Goal: Task Accomplishment & Management: Complete application form

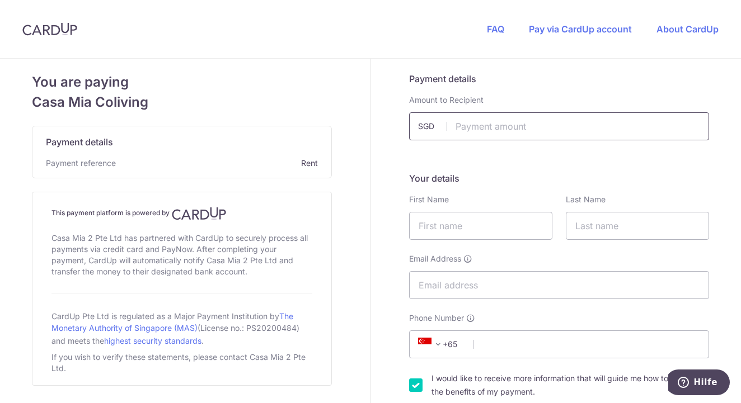
click at [492, 130] on input "text" at bounding box center [559, 126] width 300 height 28
type input "3708.33"
type input "[PERSON_NAME]"
type input "Dederichs"
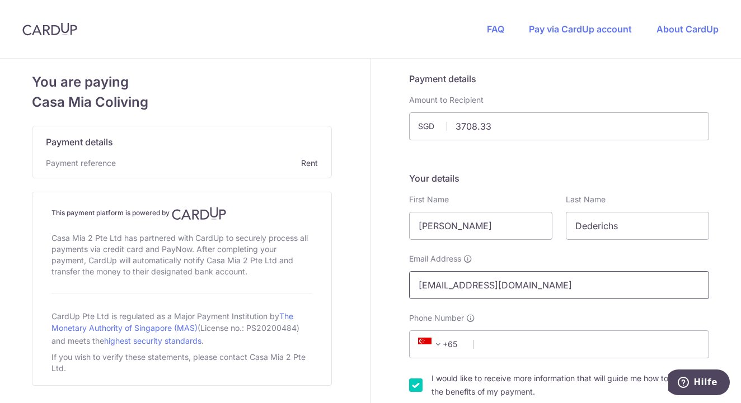
type input "[EMAIL_ADDRESS][DOMAIN_NAME]"
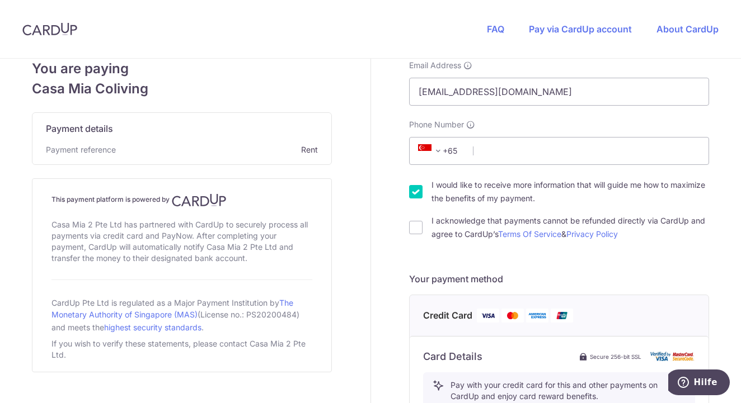
click at [464, 190] on label "I would like to receive more information that will guide me how to maximize the…" at bounding box center [570, 192] width 278 height 27
click at [422, 190] on input "I would like to receive more information that will guide me how to maximize the…" at bounding box center [415, 191] width 13 height 13
checkbox input "false"
click at [456, 226] on label "I acknowledge that payments cannot be refunded directly via CardUp and agree to…" at bounding box center [570, 227] width 278 height 27
click at [422, 226] on input "I acknowledge that payments cannot be refunded directly via CardUp and agree to…" at bounding box center [415, 227] width 13 height 13
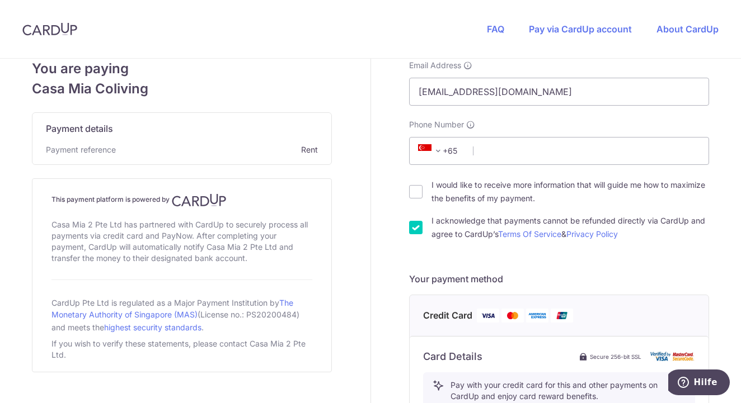
click at [456, 226] on label "I acknowledge that payments cannot be refunded directly via CardUp and agree to…" at bounding box center [570, 227] width 278 height 27
click at [422, 226] on input "I acknowledge that payments cannot be refunded directly via CardUp and agree to…" at bounding box center [415, 227] width 13 height 13
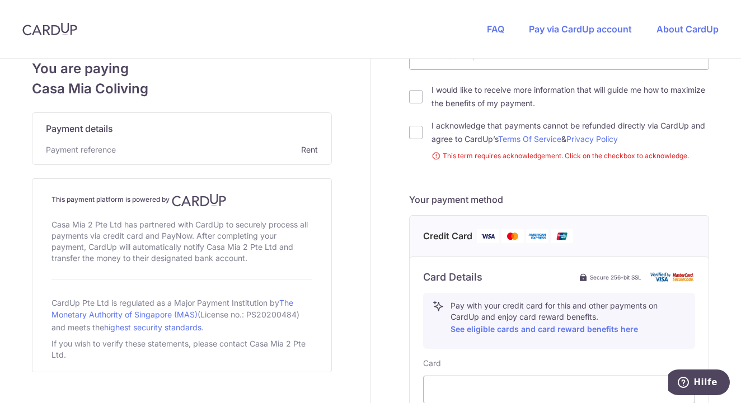
scroll to position [292, 0]
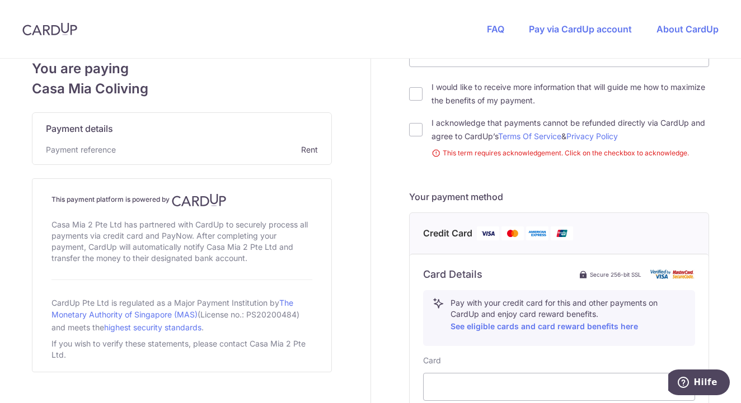
click at [438, 142] on label "I acknowledge that payments cannot be refunded directly via CardUp and agree to…" at bounding box center [570, 129] width 278 height 27
click at [422, 137] on input "I acknowledge that payments cannot be refunded directly via CardUp and agree to…" at bounding box center [415, 129] width 13 height 13
checkbox input "true"
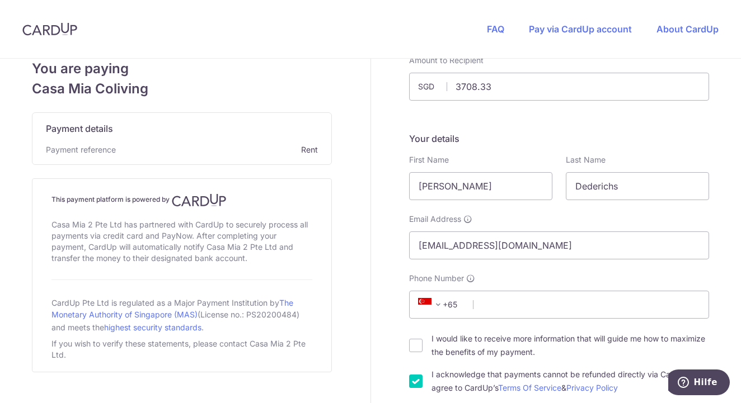
scroll to position [28, 0]
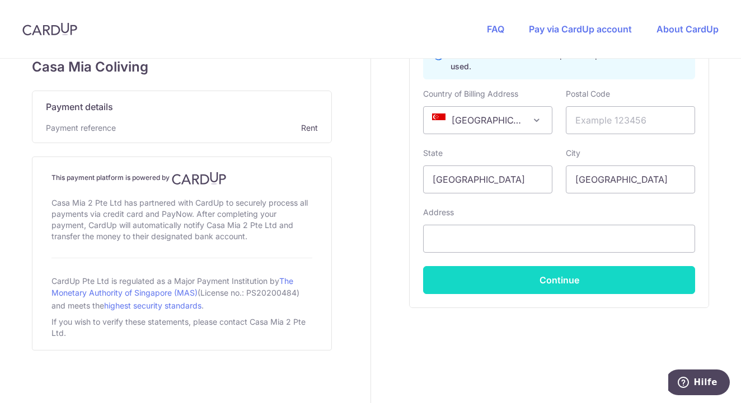
click at [489, 283] on button "Continue" at bounding box center [559, 280] width 272 height 28
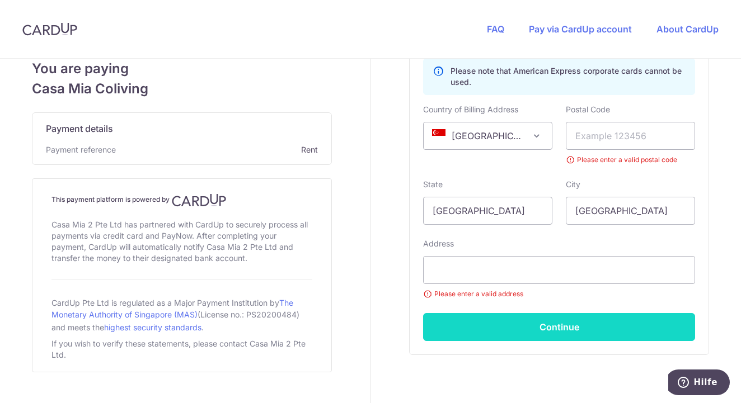
scroll to position [114, 0]
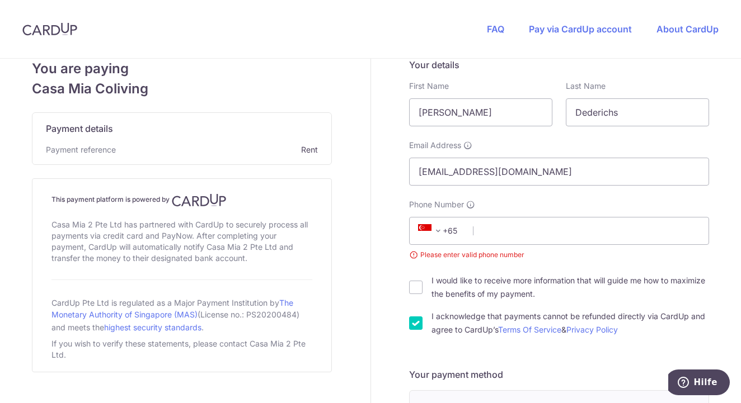
click at [435, 225] on span at bounding box center [437, 230] width 13 height 13
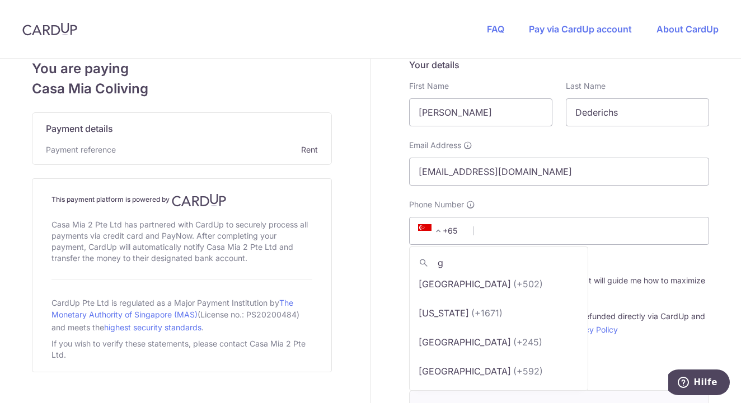
scroll to position [0, 0]
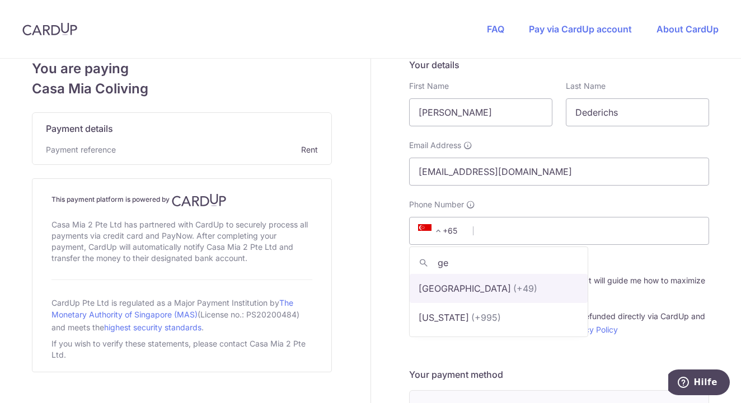
type input "ger"
select select "57"
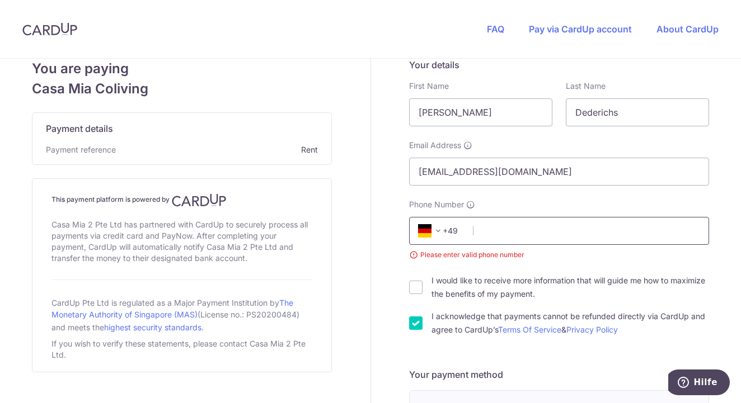
click at [494, 232] on input "Phone Number" at bounding box center [559, 231] width 300 height 28
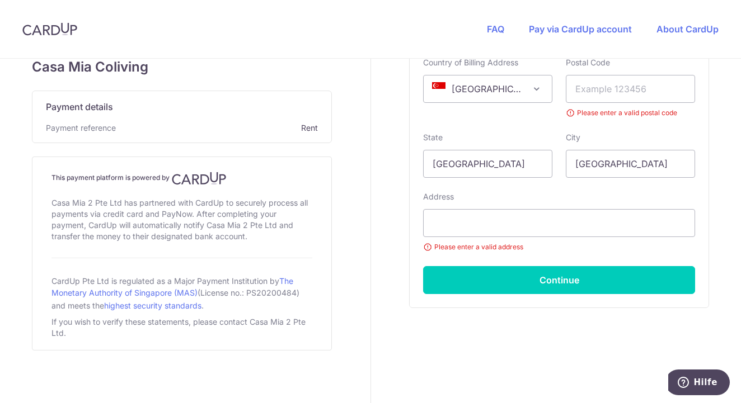
scroll to position [622, 0]
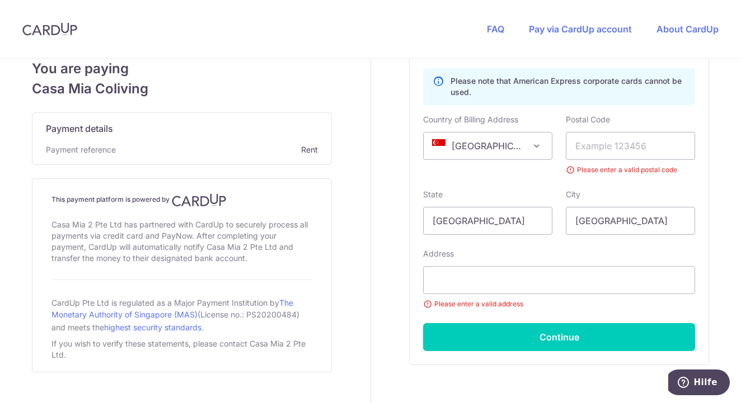
type input "15787999068"
click at [522, 130] on div "Country of Billing Address Afghanistan Aland Islands Albania Algeria American S…" at bounding box center [487, 137] width 129 height 46
click at [523, 144] on span "[GEOGRAPHIC_DATA]" at bounding box center [488, 146] width 128 height 27
click at [534, 143] on span at bounding box center [536, 145] width 13 height 13
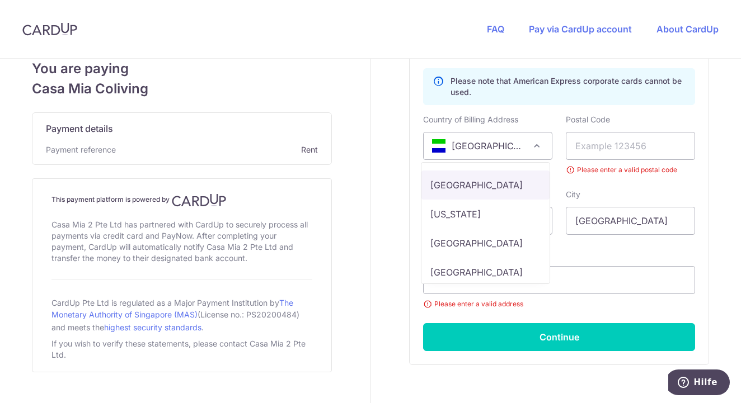
scroll to position [2369, 0]
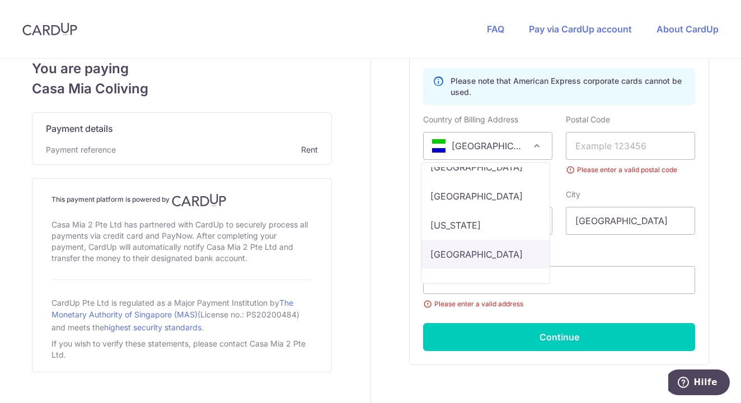
select select "DE"
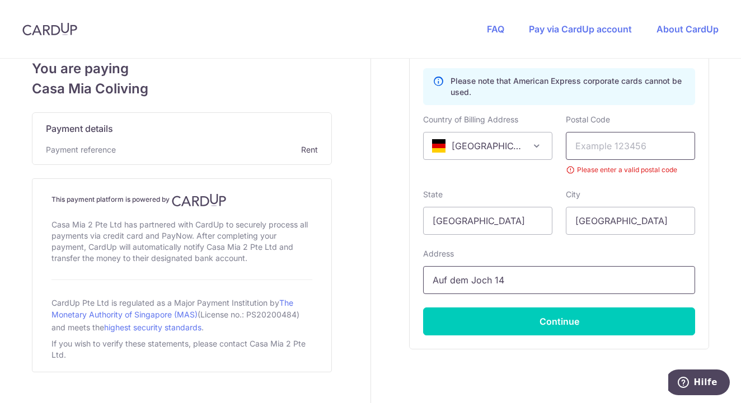
type input "Auf dem Joch 14"
click at [609, 137] on input "text" at bounding box center [630, 146] width 129 height 28
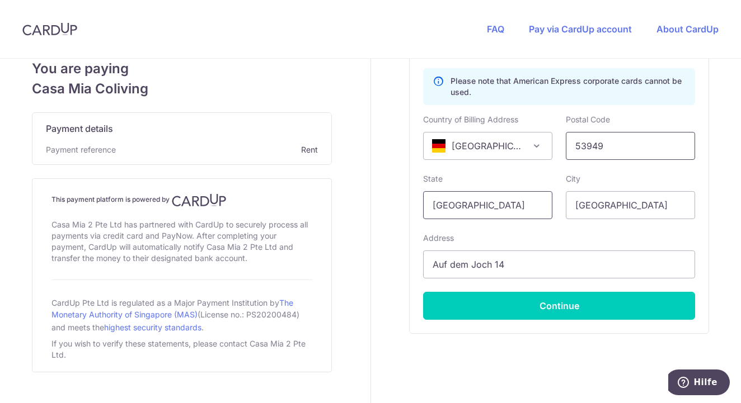
type input "53949"
drag, startPoint x: 500, startPoint y: 202, endPoint x: 406, endPoint y: 191, distance: 94.6
type input "NRW"
click at [614, 214] on input "[GEOGRAPHIC_DATA]" at bounding box center [630, 205] width 129 height 28
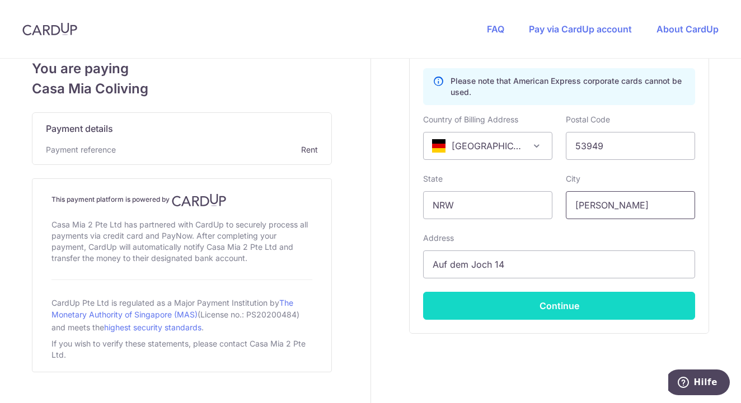
type input "Dahlem"
click at [598, 307] on button "Continue" at bounding box center [559, 306] width 272 height 28
type input "**** 5992"
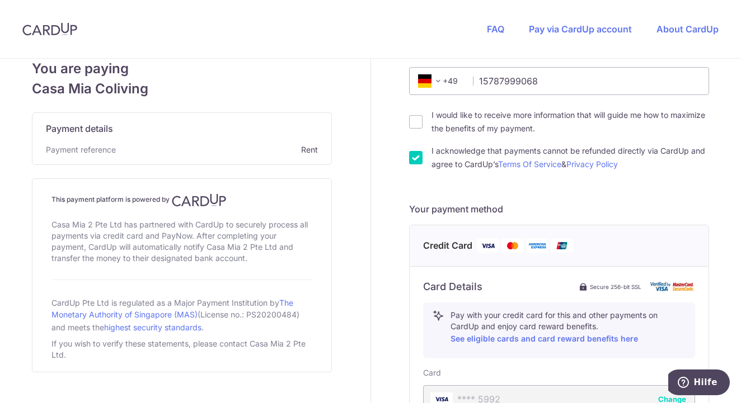
scroll to position [266, 0]
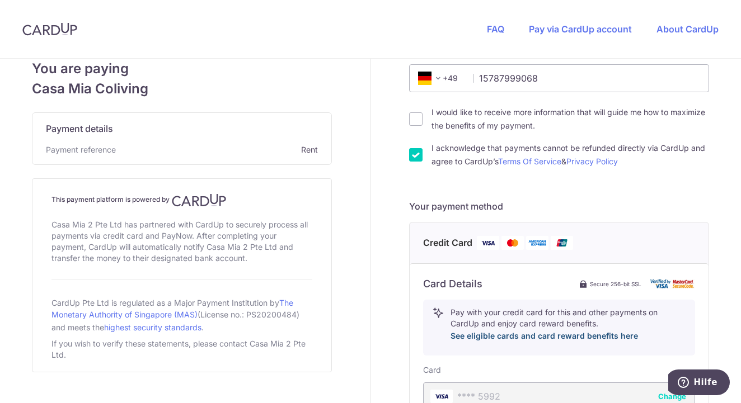
click at [489, 334] on link "See eligible cards and card reward benefits here" at bounding box center [543, 336] width 187 height 10
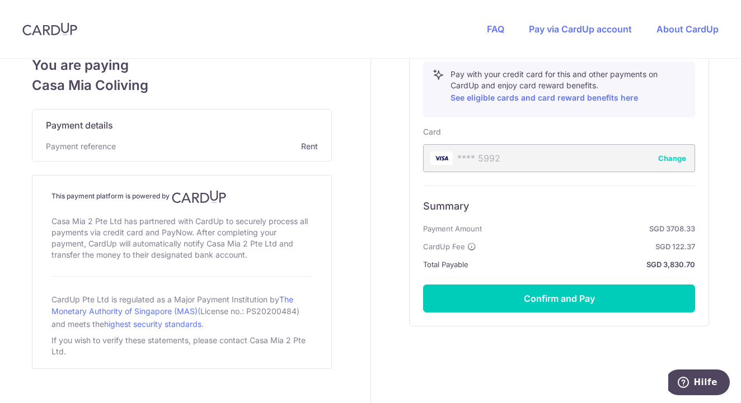
scroll to position [506, 0]
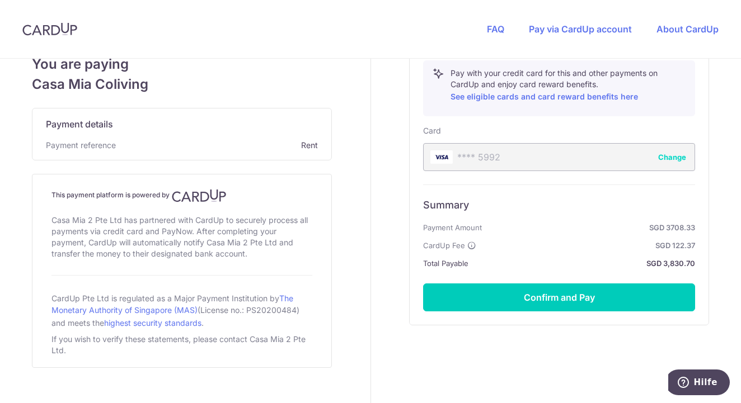
click at [671, 159] on button "Change" at bounding box center [672, 157] width 28 height 11
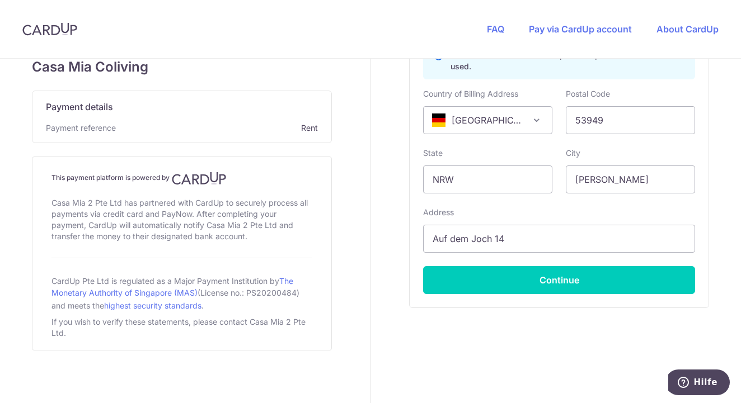
scroll to position [648, 0]
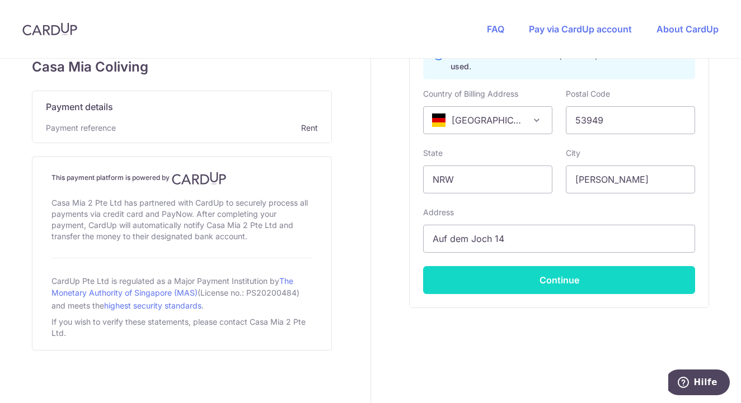
click at [459, 275] on button "Continue" at bounding box center [559, 280] width 272 height 28
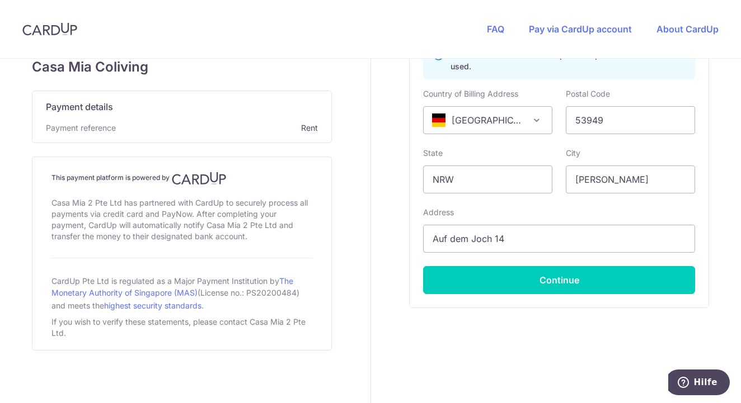
scroll to position [664, 0]
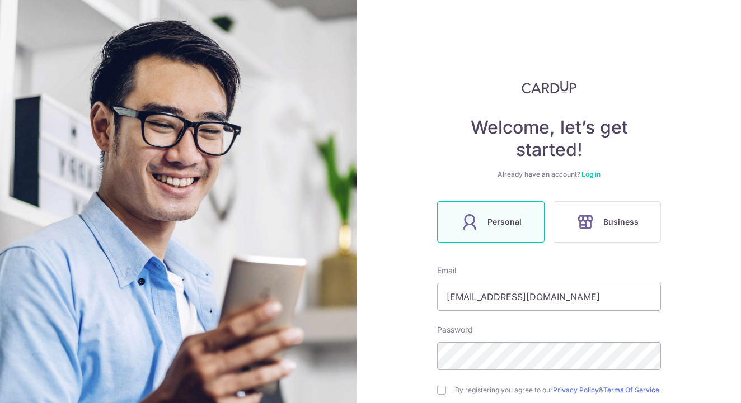
type input "[EMAIL_ADDRESS][DOMAIN_NAME]"
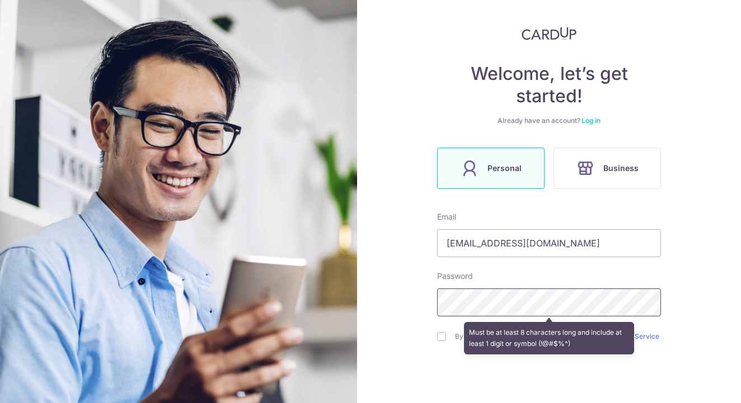
scroll to position [76, 0]
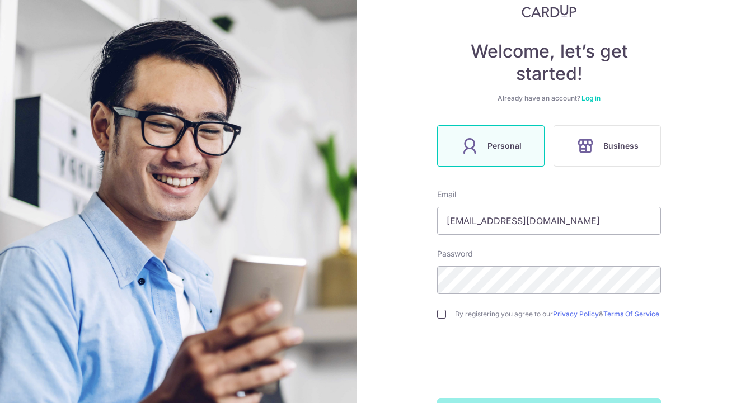
click at [440, 316] on input "checkbox" at bounding box center [441, 314] width 9 height 9
checkbox input "true"
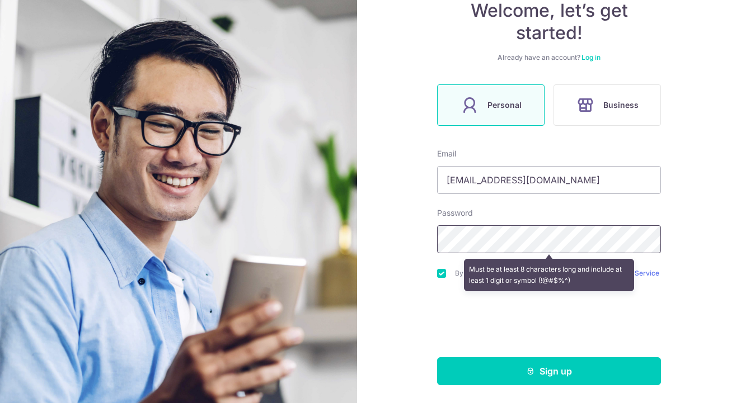
scroll to position [121, 0]
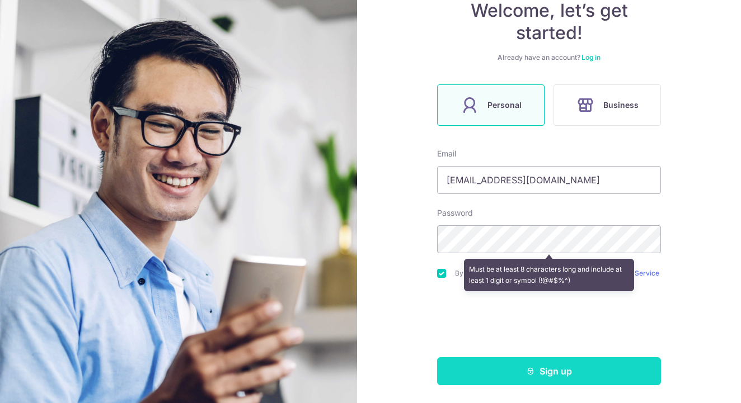
click at [518, 370] on button "Sign up" at bounding box center [549, 372] width 224 height 28
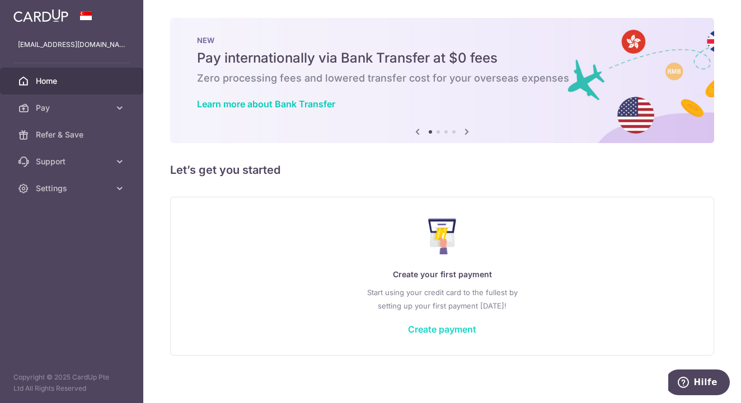
click at [434, 331] on link "Create payment" at bounding box center [442, 329] width 68 height 11
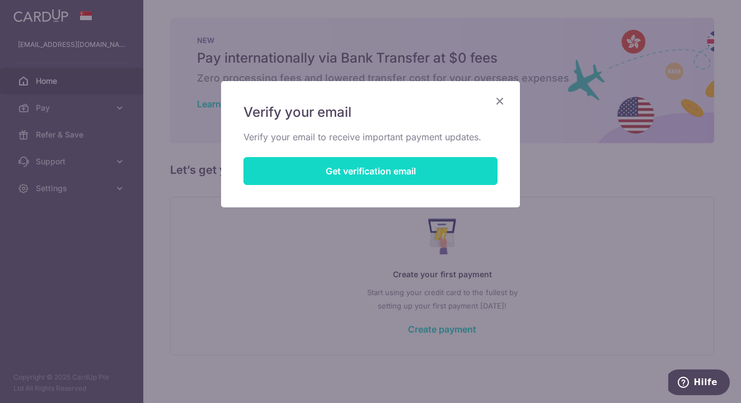
click at [369, 175] on button "Get verification email" at bounding box center [370, 171] width 254 height 28
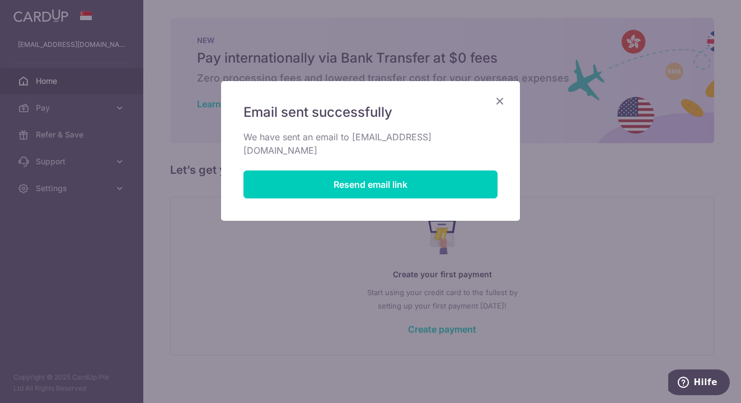
click at [499, 105] on icon "Close" at bounding box center [499, 101] width 13 height 14
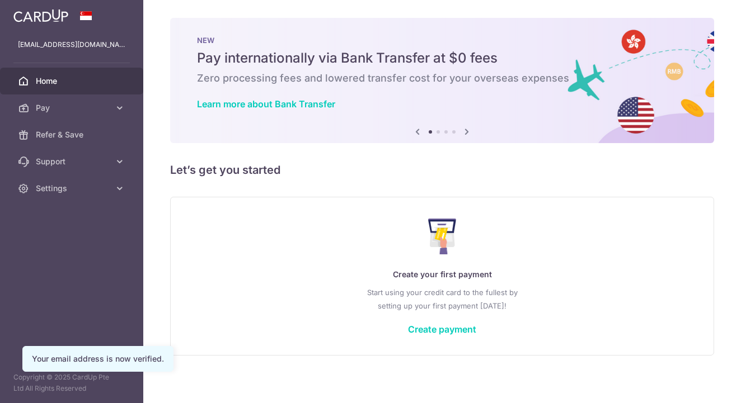
click at [426, 314] on div "Create your first payment Start using your credit card to the fullest by settin…" at bounding box center [442, 276] width 516 height 133
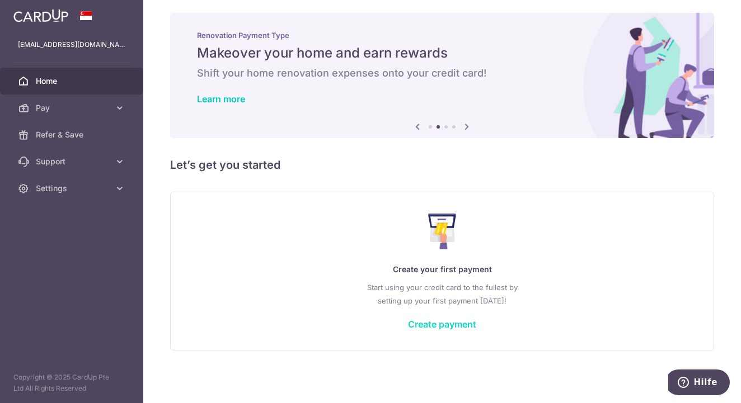
scroll to position [5, 0]
click at [440, 329] on link "Create payment" at bounding box center [442, 324] width 68 height 11
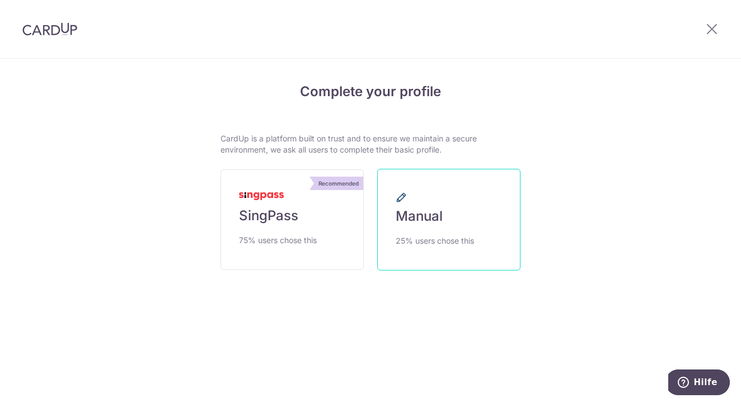
click at [412, 218] on span "Manual" at bounding box center [419, 217] width 47 height 18
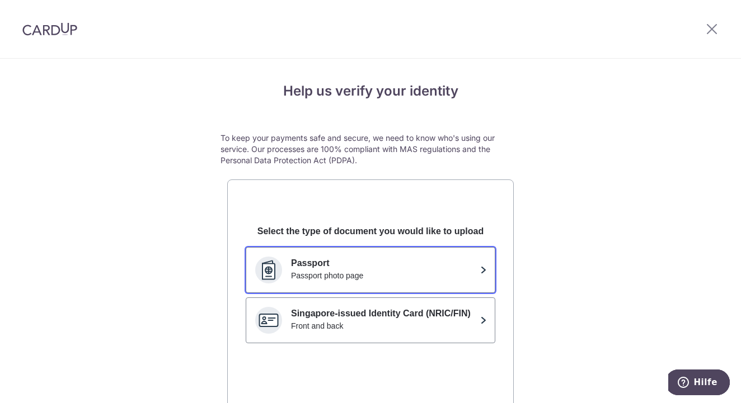
click at [381, 258] on p "Passport" at bounding box center [383, 263] width 185 height 13
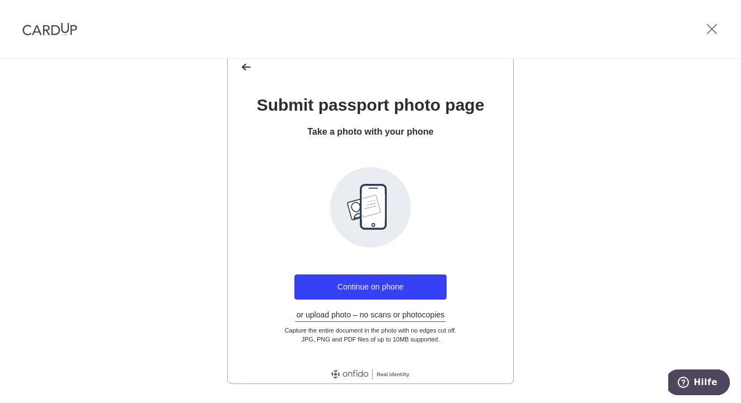
scroll to position [132, 0]
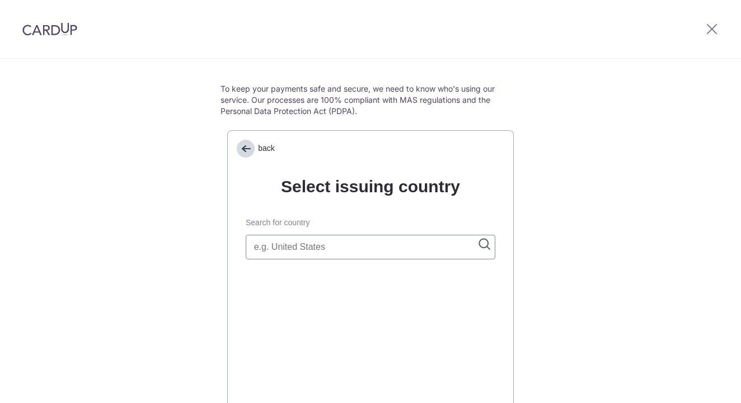
click at [245, 142] on span "back" at bounding box center [246, 149] width 18 height 18
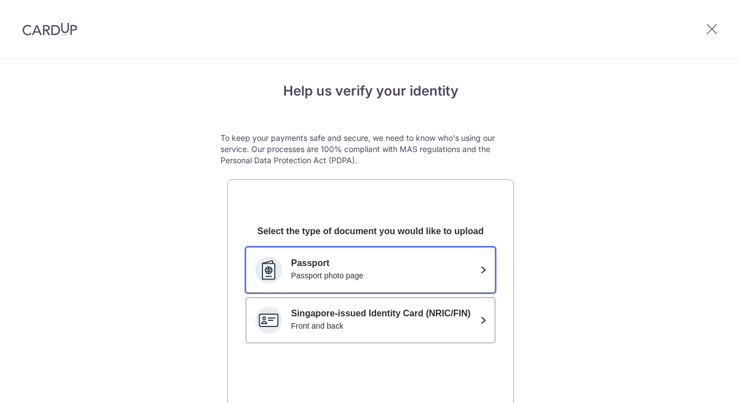
click at [308, 265] on p "Passport" at bounding box center [383, 263] width 185 height 13
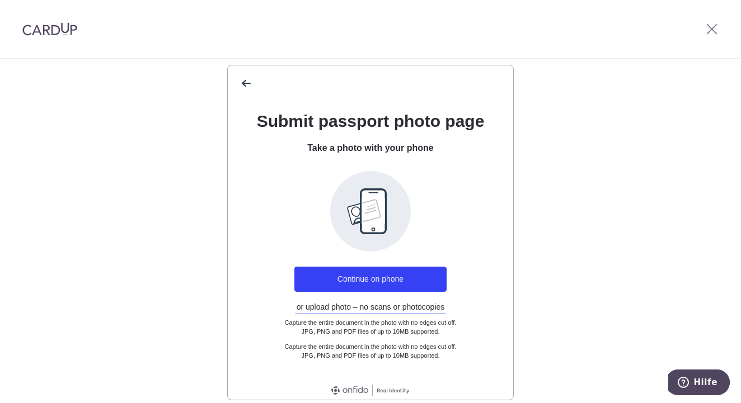
scroll to position [140, 0]
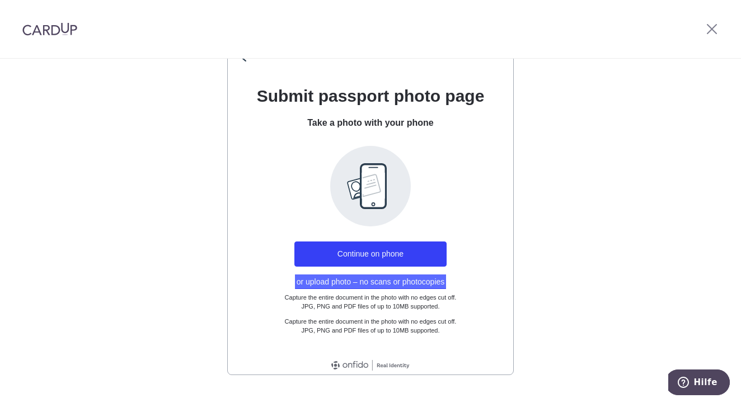
click at [398, 279] on button "or upload photo – no scans or photocopies" at bounding box center [371, 282] width 152 height 15
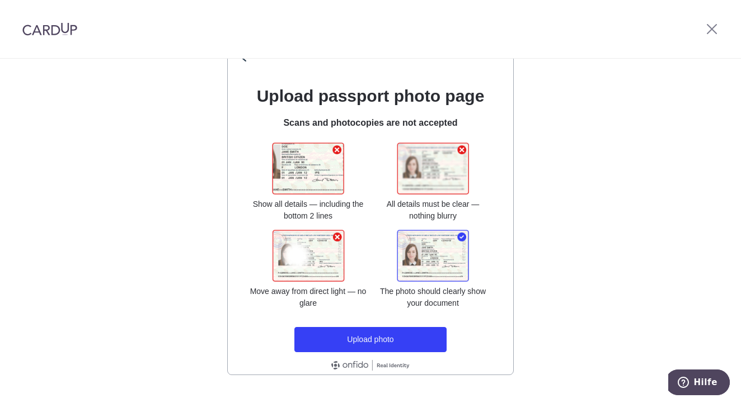
scroll to position [130, 0]
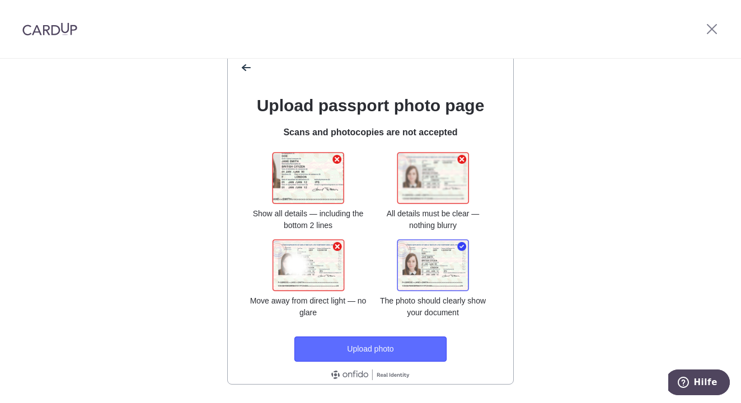
click at [395, 352] on button "Upload photo" at bounding box center [370, 349] width 152 height 25
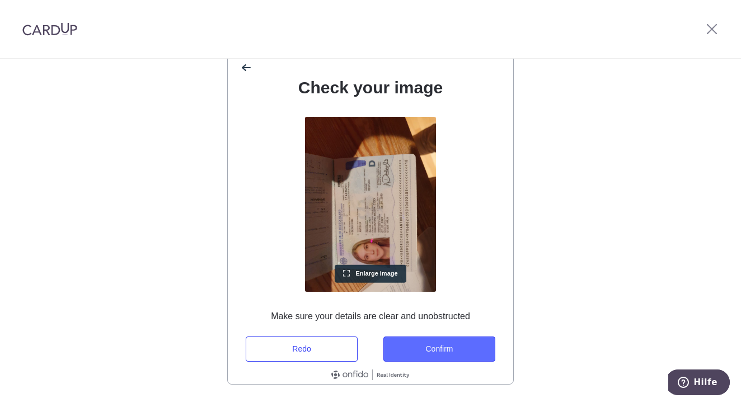
click at [454, 348] on button "Confirm" at bounding box center [439, 349] width 112 height 25
click at [454, 348] on div "Check your image Enlarge image Make sure your details are clear and unobstructe…" at bounding box center [370, 219] width 285 height 285
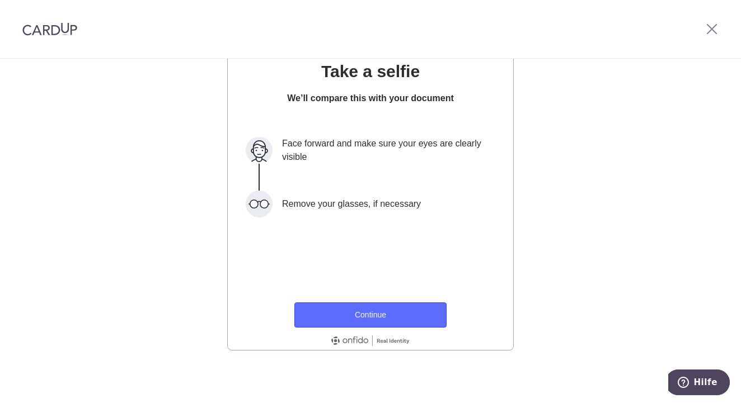
scroll to position [165, 0]
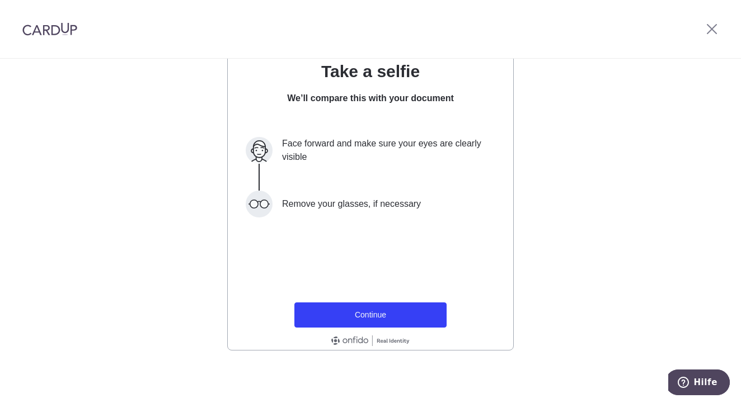
click at [379, 281] on div "Take a selfie We’ll compare this with your document Face forward and make sure …" at bounding box center [370, 171] width 285 height 256
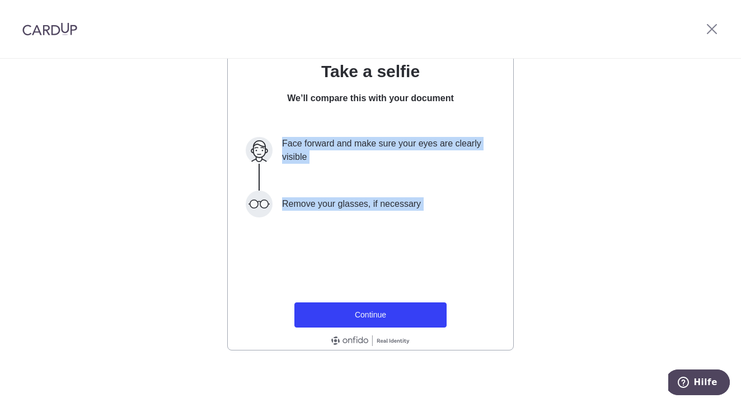
click at [379, 281] on div "Take a selfie We’ll compare this with your document Face forward and make sure …" at bounding box center [370, 171] width 285 height 256
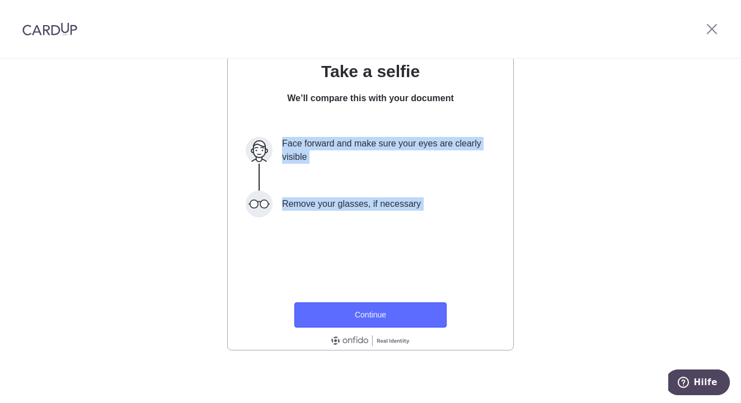
click at [377, 320] on button "Continue" at bounding box center [370, 315] width 152 height 25
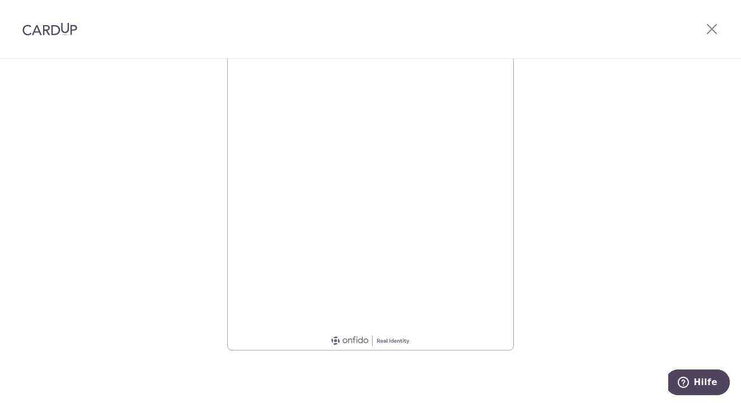
scroll to position [0, 0]
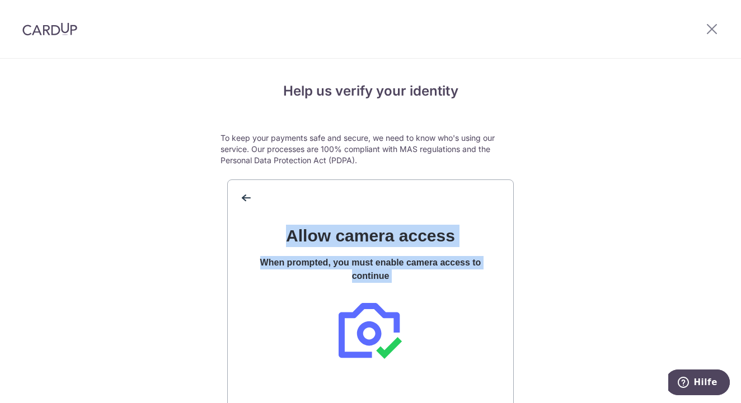
click at [377, 320] on div at bounding box center [371, 331] width 64 height 67
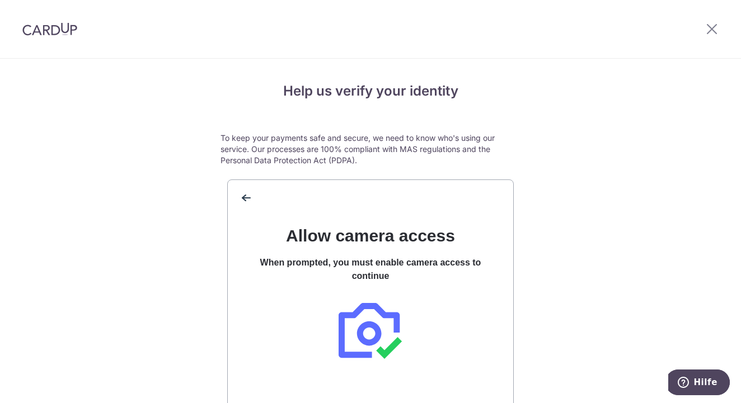
scroll to position [159, 0]
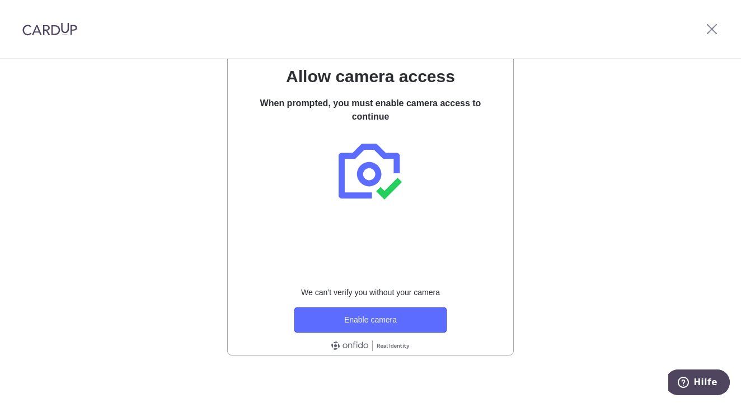
click at [369, 318] on button "Enable camera" at bounding box center [370, 320] width 152 height 25
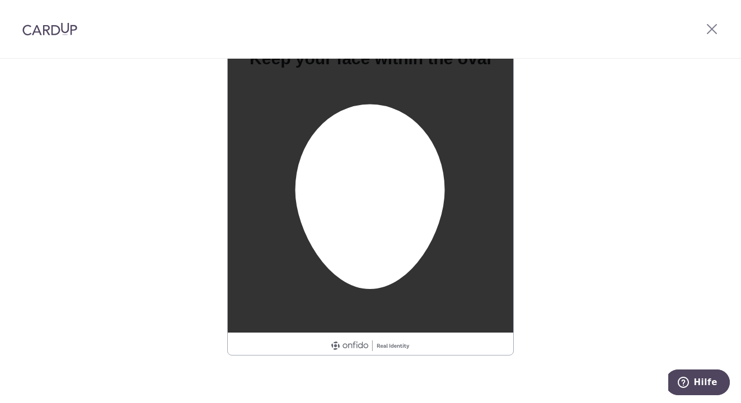
click at [369, 318] on div at bounding box center [370, 190] width 285 height 285
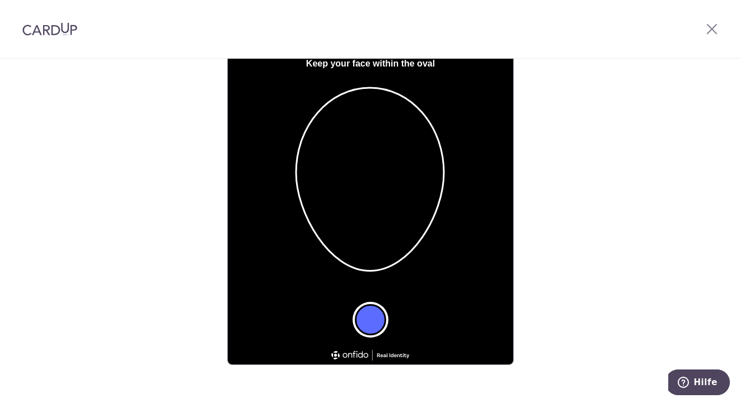
click at [368, 309] on button "Take a photo" at bounding box center [370, 319] width 31 height 31
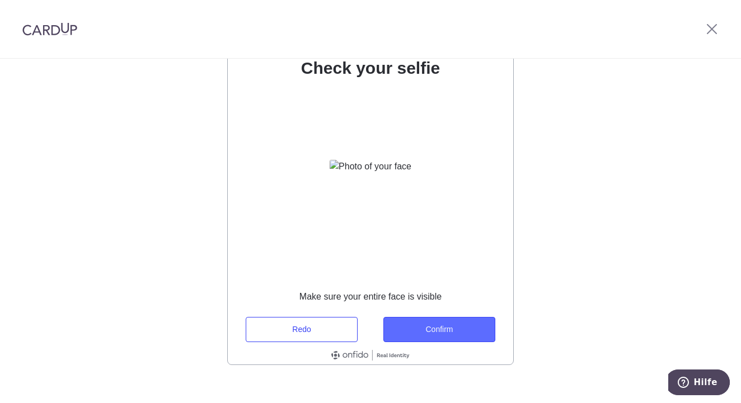
click at [481, 325] on button "Confirm" at bounding box center [439, 329] width 112 height 25
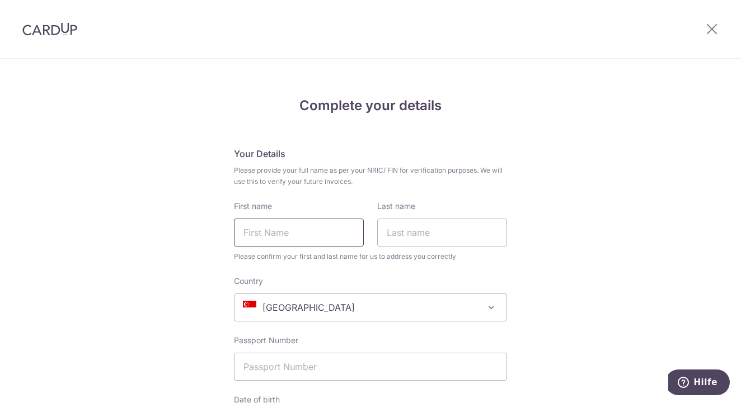
type input "<b57100b2-fa09-4f89-8eb6-87eb0995d6c3.JPG>"
type input "[PERSON_NAME]"
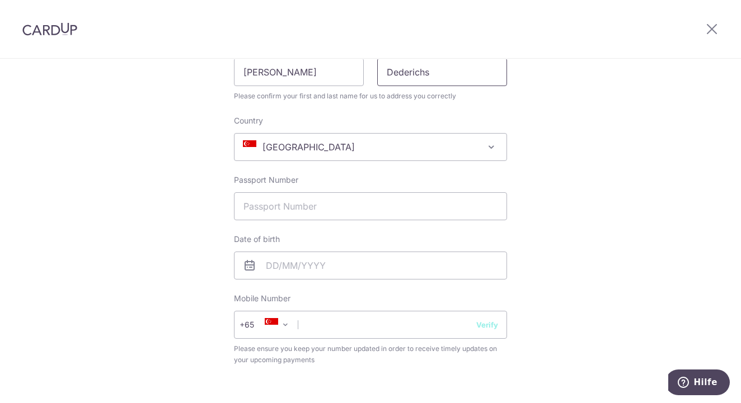
scroll to position [180, 0]
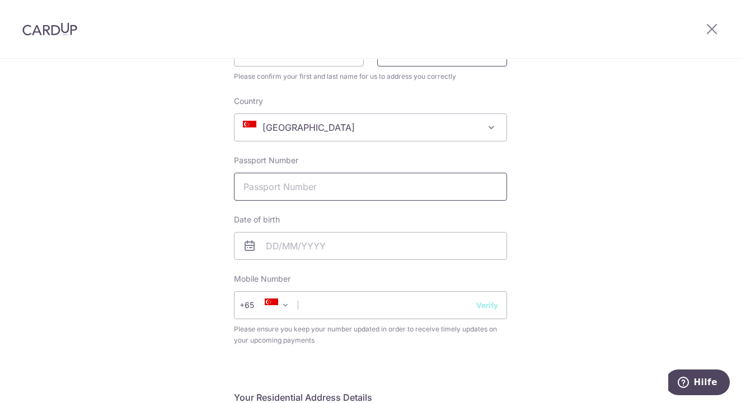
type input "Dederichs"
click at [270, 196] on input "Passport Number" at bounding box center [370, 187] width 273 height 28
click at [306, 128] on span "[GEOGRAPHIC_DATA]" at bounding box center [370, 127] width 272 height 27
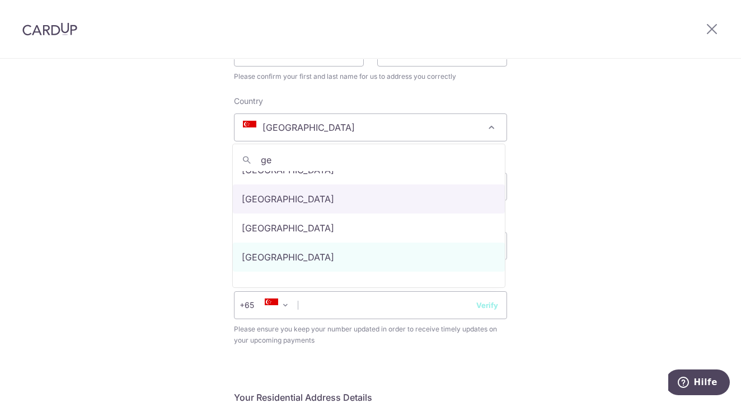
scroll to position [0, 0]
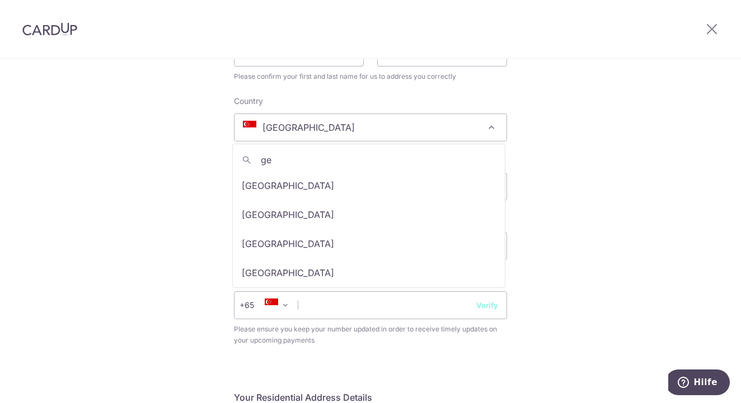
type input "ger"
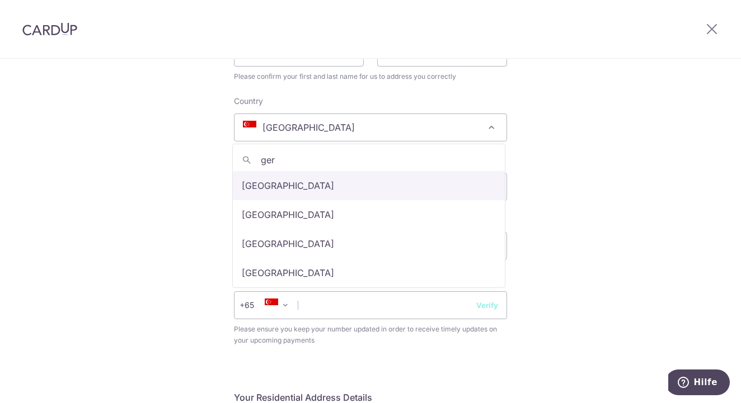
select select "[GEOGRAPHIC_DATA]"
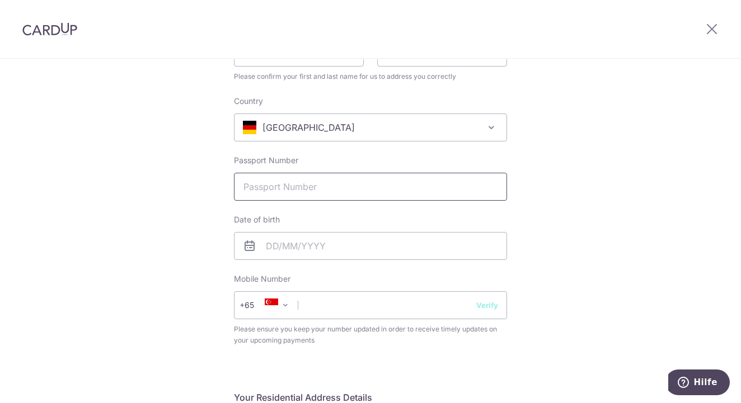
click at [278, 186] on input "Passport Number" at bounding box center [370, 187] width 273 height 28
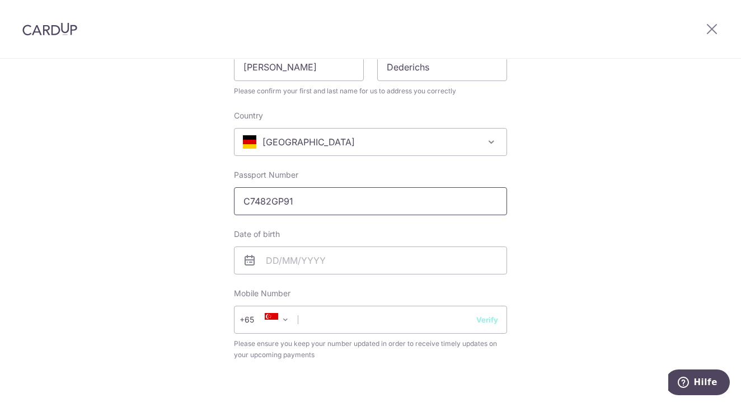
scroll to position [182, 0]
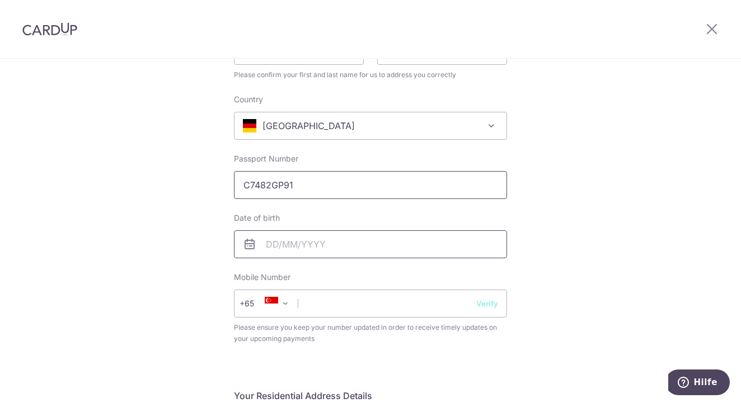
type input "C7482GP91"
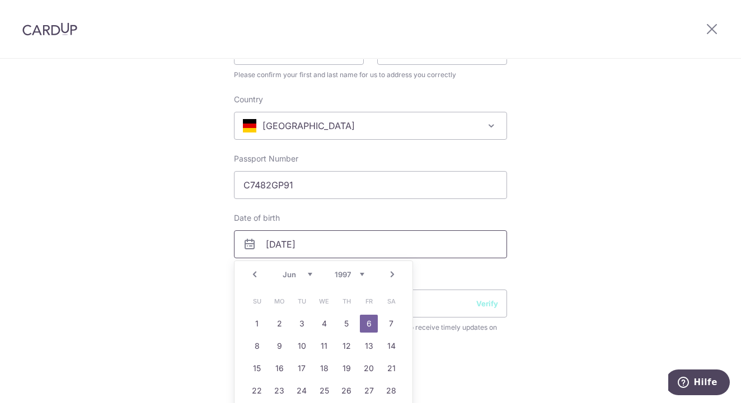
type input "[DATE]"
click at [547, 262] on div "Complete your details Your Details Please provide your full name as per your NR…" at bounding box center [370, 382] width 741 height 1010
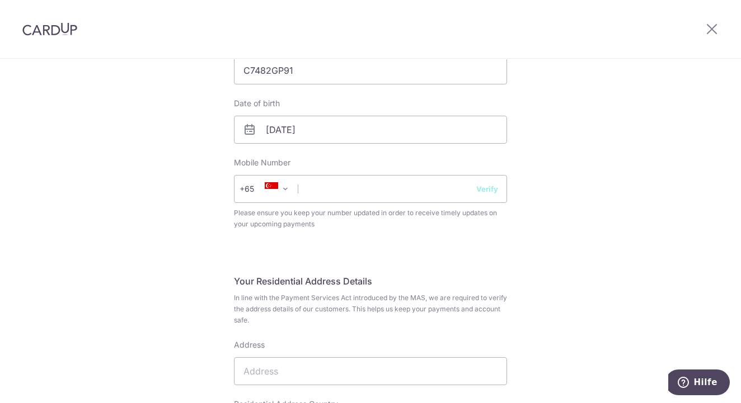
scroll to position [332, 0]
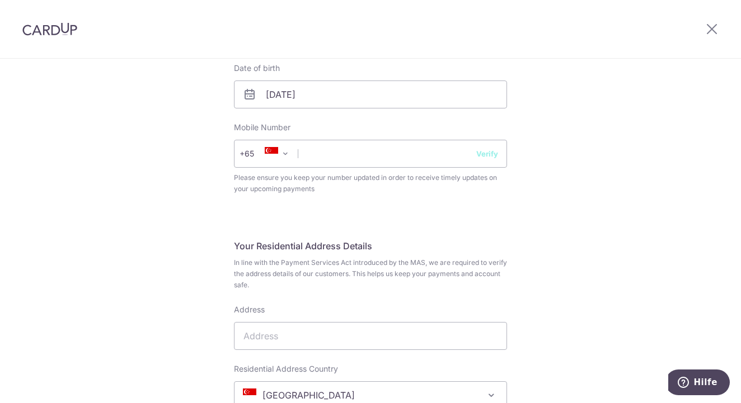
click at [278, 145] on span "+65" at bounding box center [266, 153] width 64 height 27
click at [279, 160] on span at bounding box center [285, 153] width 13 height 13
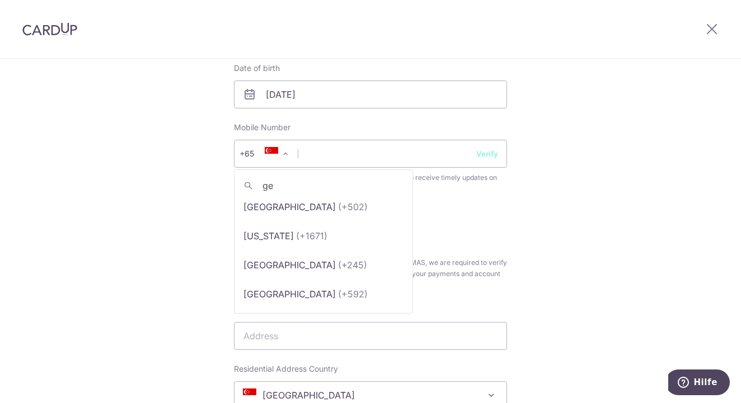
scroll to position [0, 0]
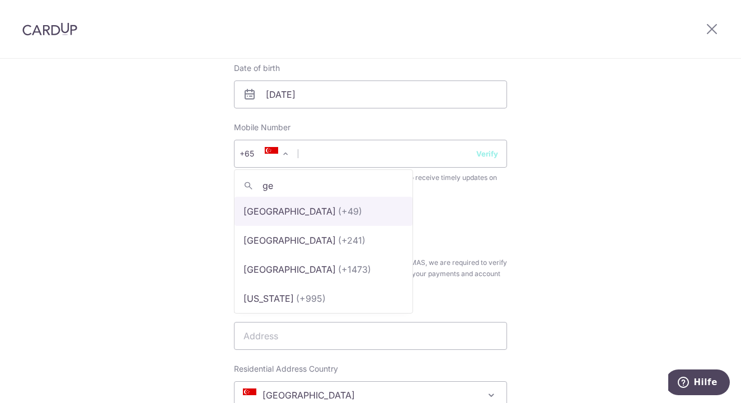
type input "ger"
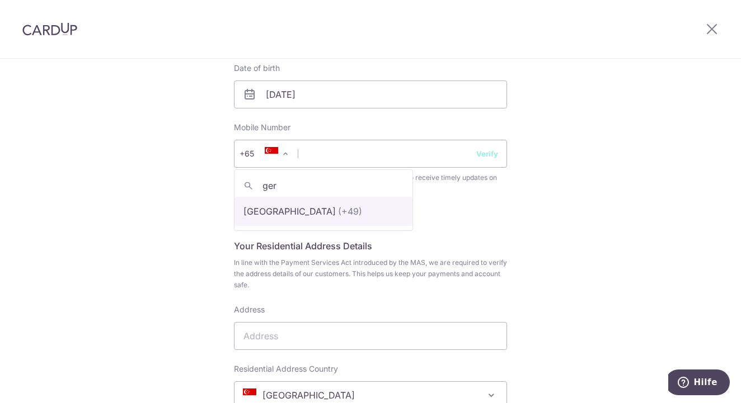
select select "57"
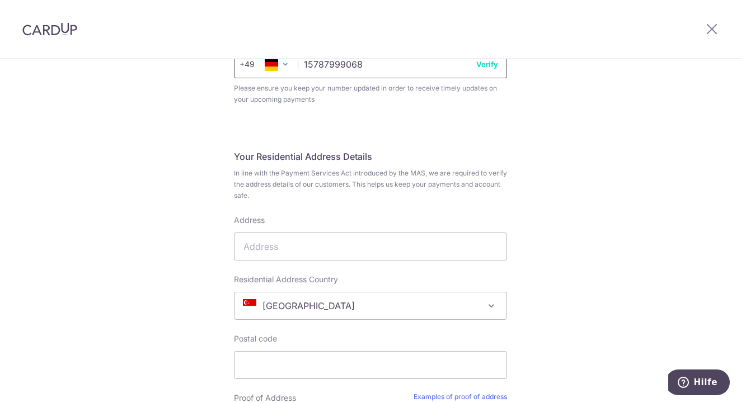
scroll to position [439, 0]
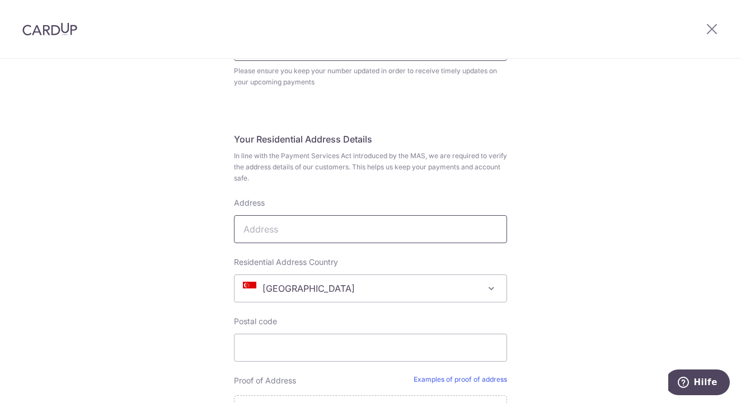
type input "15787999068"
type input "[GEOGRAPHIC_DATA]"
click at [292, 281] on span "[GEOGRAPHIC_DATA]" at bounding box center [370, 288] width 272 height 27
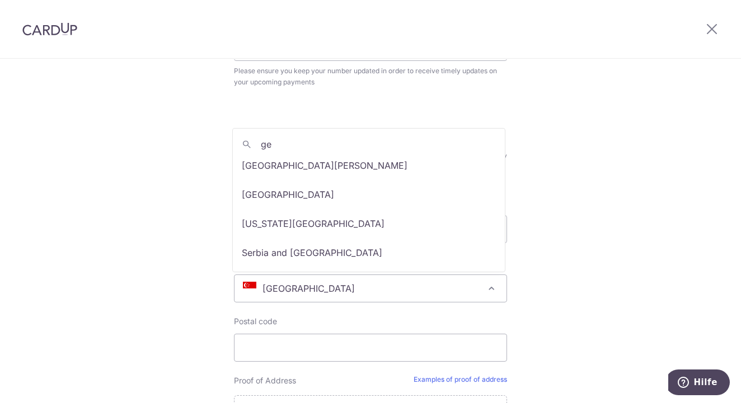
scroll to position [0, 0]
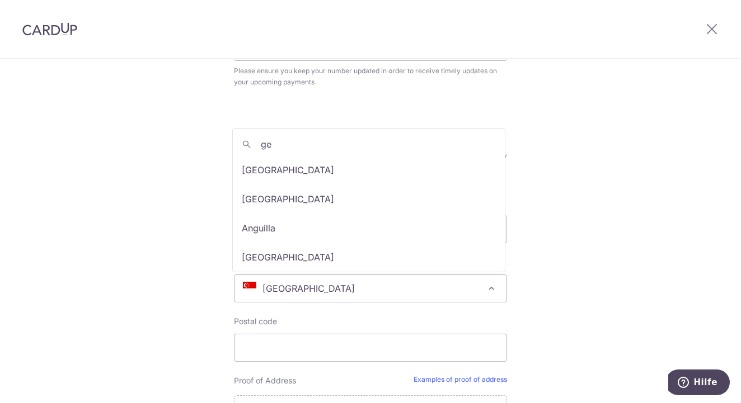
type input "ger"
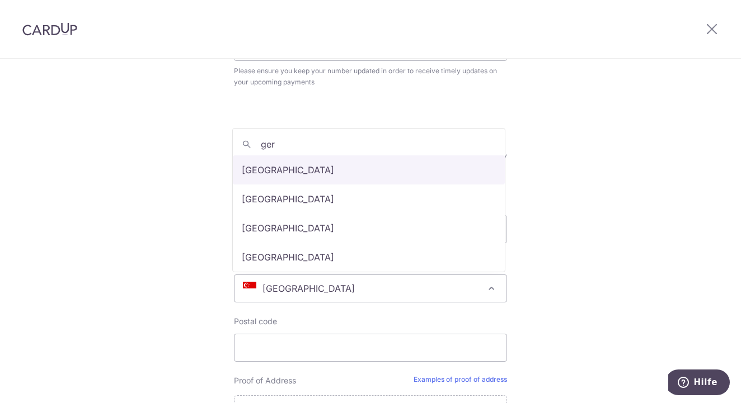
select select "57"
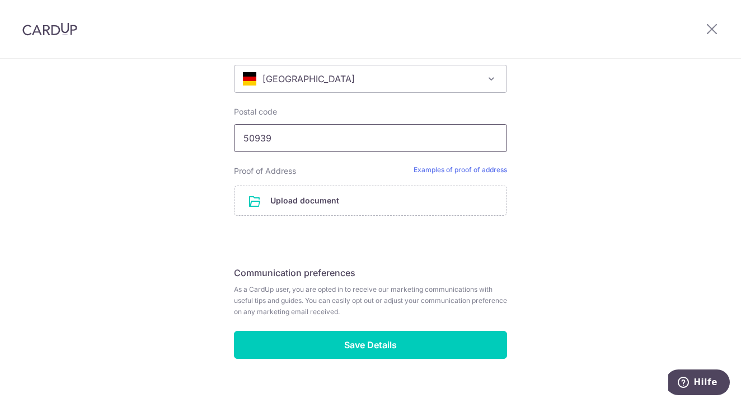
scroll to position [653, 0]
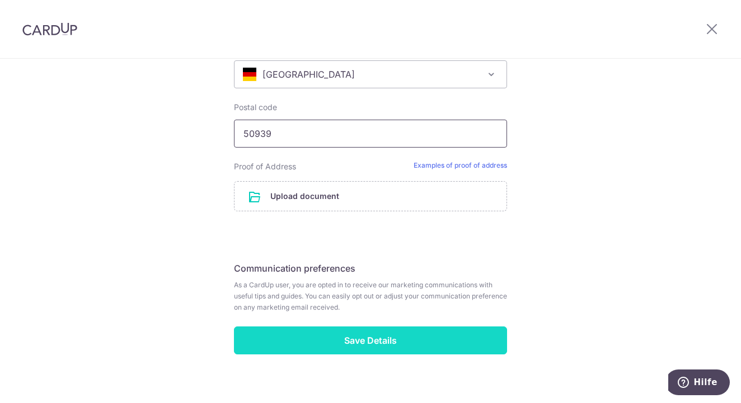
type input "50939"
click at [335, 340] on input "Save Details" at bounding box center [370, 341] width 273 height 28
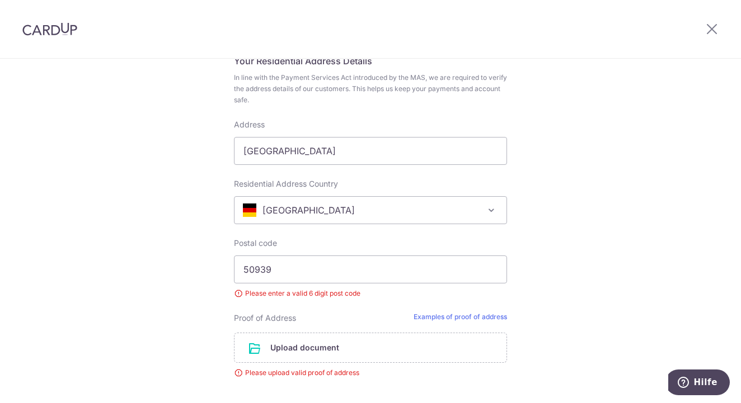
scroll to position [534, 0]
type input "[STREET_ADDRESS]"
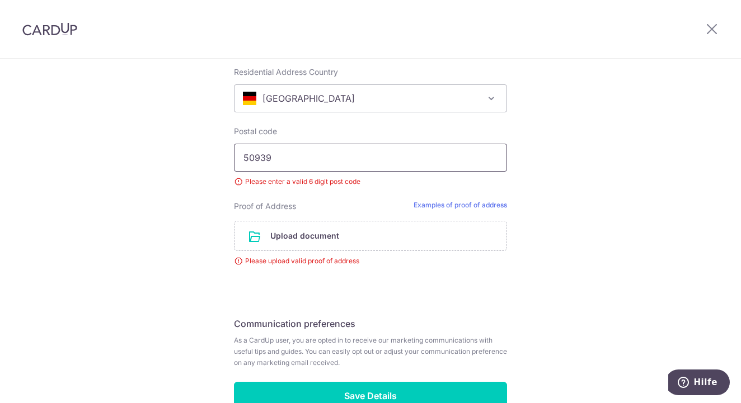
scroll to position [646, 0]
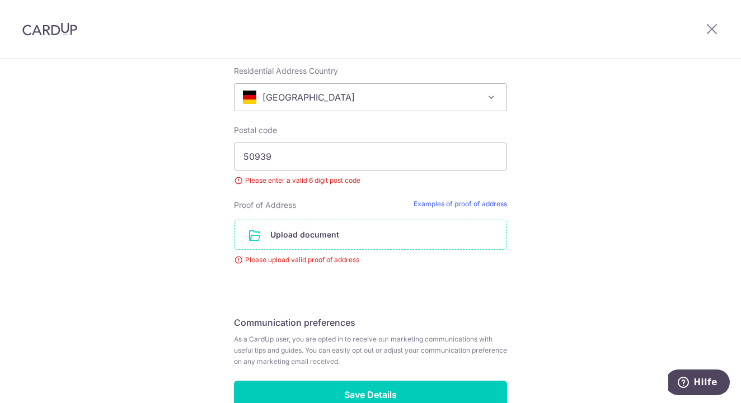
click at [313, 228] on input "file" at bounding box center [370, 234] width 272 height 29
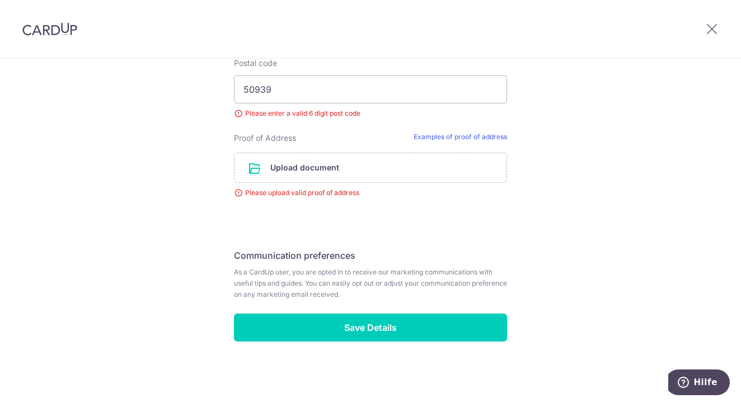
scroll to position [713, 0]
